Goal: Task Accomplishment & Management: Complete application form

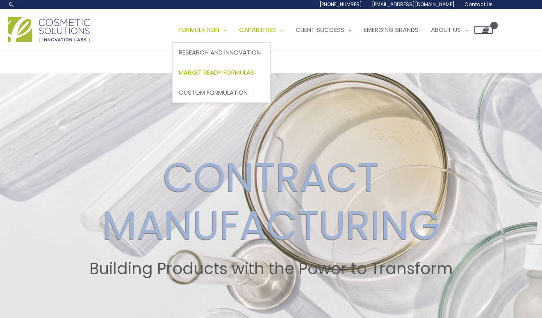
click at [224, 72] on span "Market Ready Formulas" at bounding box center [216, 72] width 75 height 9
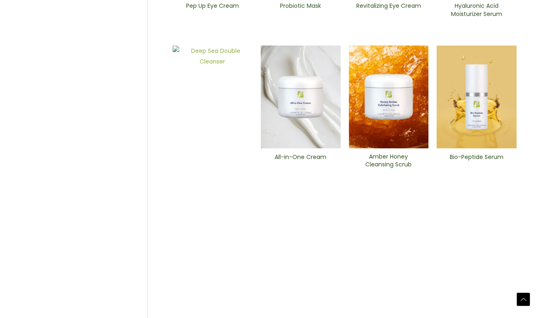
scroll to position [379, 0]
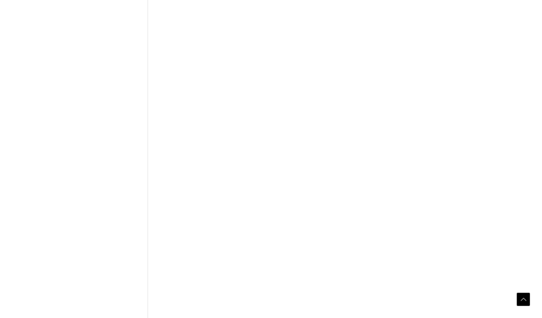
scroll to position [306, 0]
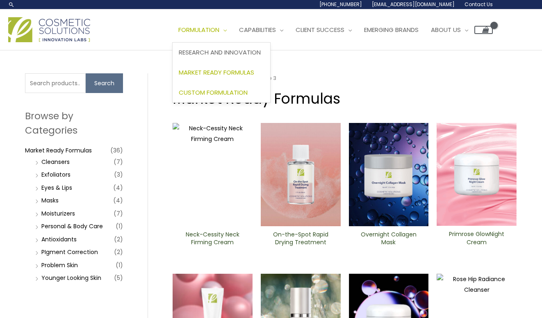
click at [207, 90] on span "Custom Formulation" at bounding box center [213, 92] width 69 height 9
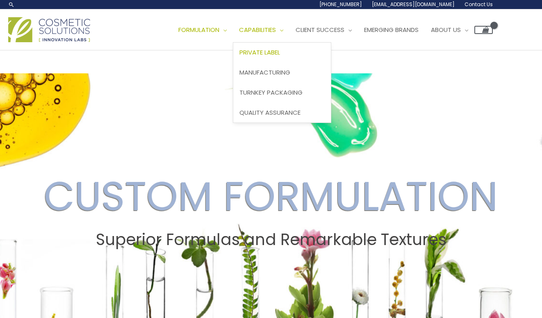
click at [269, 52] on span "Private Label" at bounding box center [259, 52] width 41 height 9
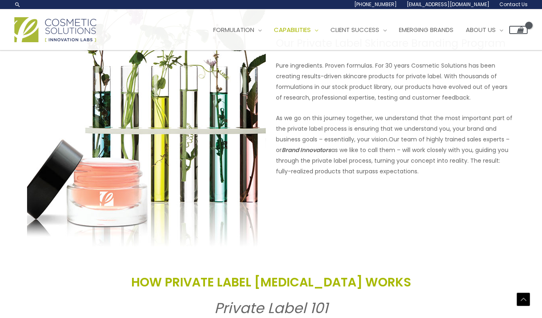
scroll to position [526, 0]
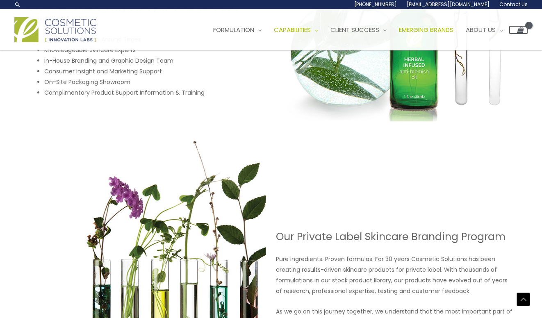
click at [419, 31] on span "Emerging Brands" at bounding box center [426, 29] width 55 height 9
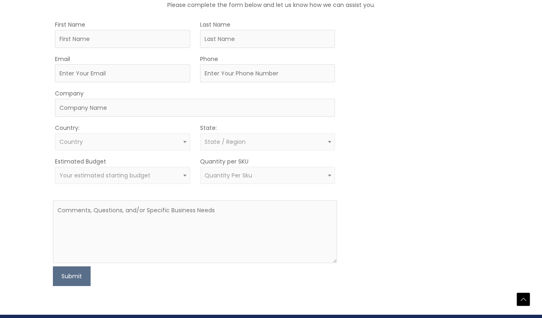
scroll to position [503, 0]
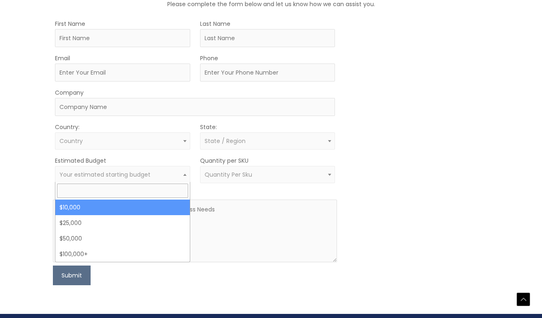
click at [138, 172] on span "Your estimated starting budget" at bounding box center [104, 175] width 91 height 8
click at [276, 201] on textarea at bounding box center [195, 231] width 284 height 63
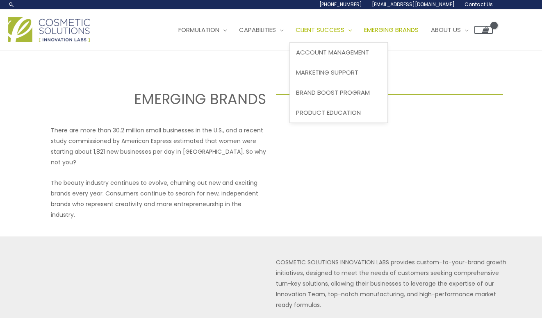
scroll to position [0, 0]
